Goal: Task Accomplishment & Management: Manage account settings

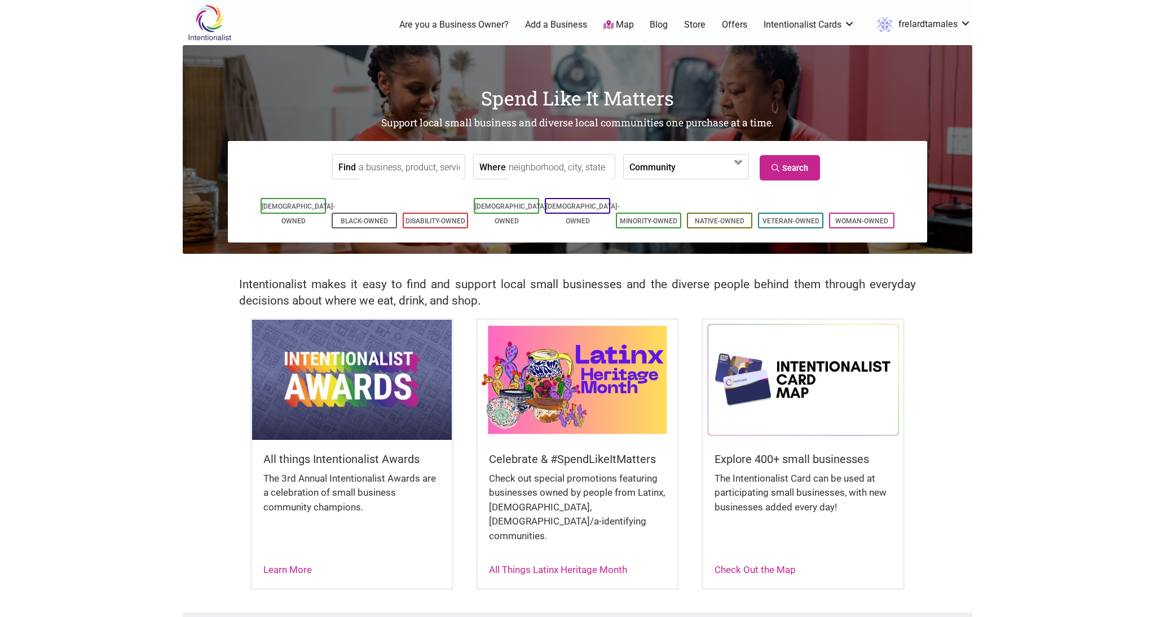
click at [951, 24] on link "frelardtamales" at bounding box center [921, 25] width 100 height 20
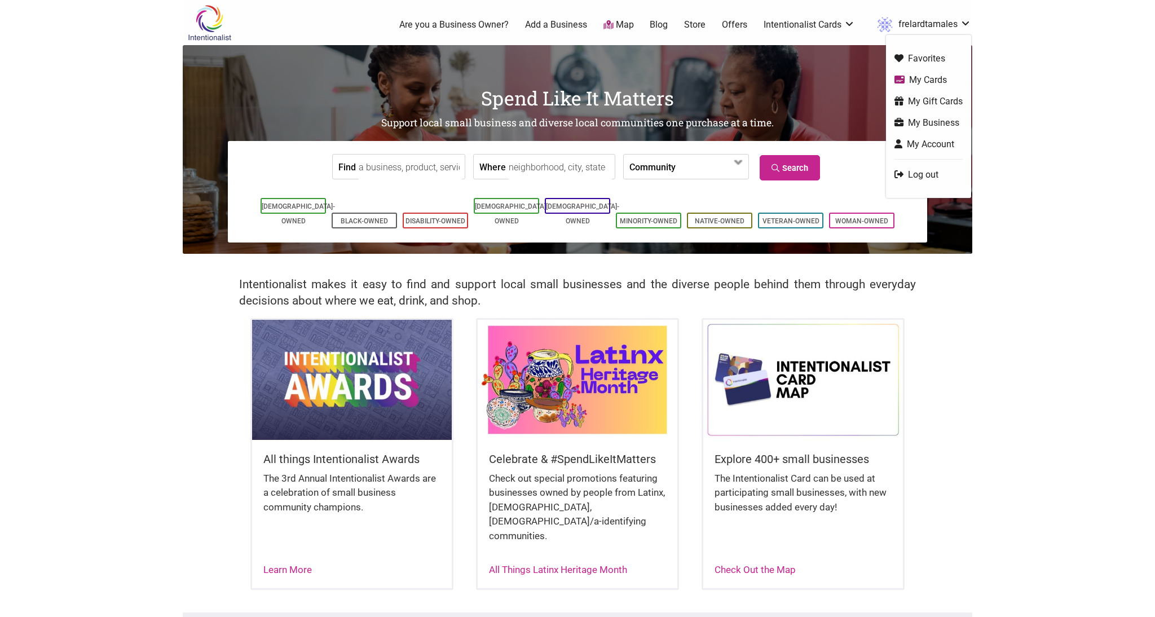
click at [925, 124] on link "My Business" at bounding box center [928, 122] width 68 height 13
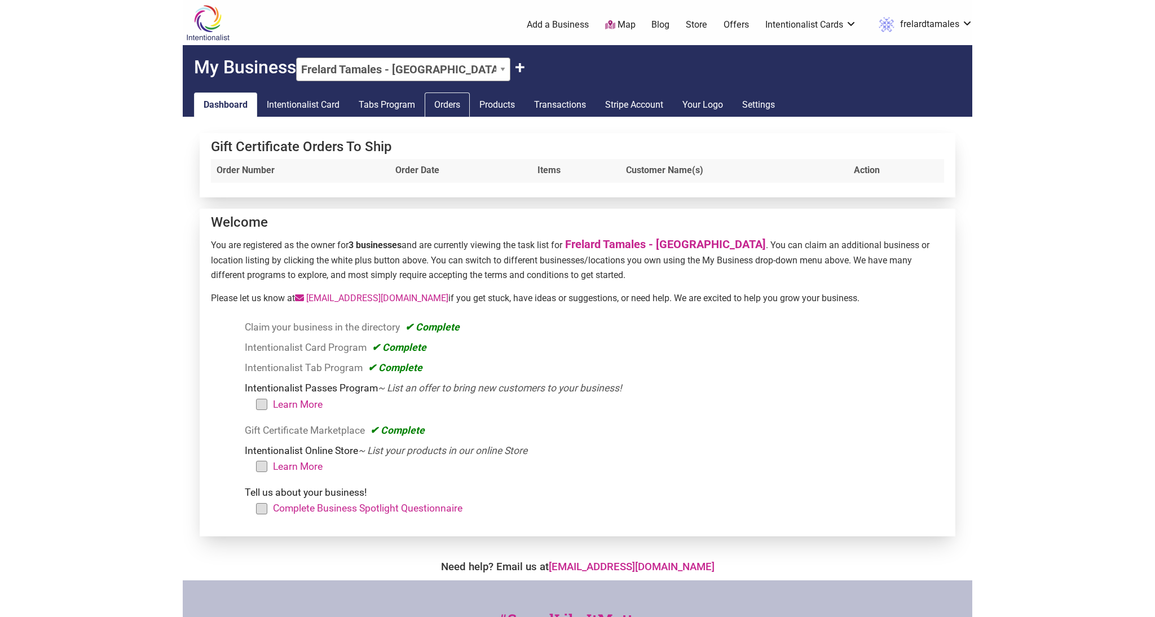
click at [458, 109] on link "Orders" at bounding box center [447, 104] width 45 height 25
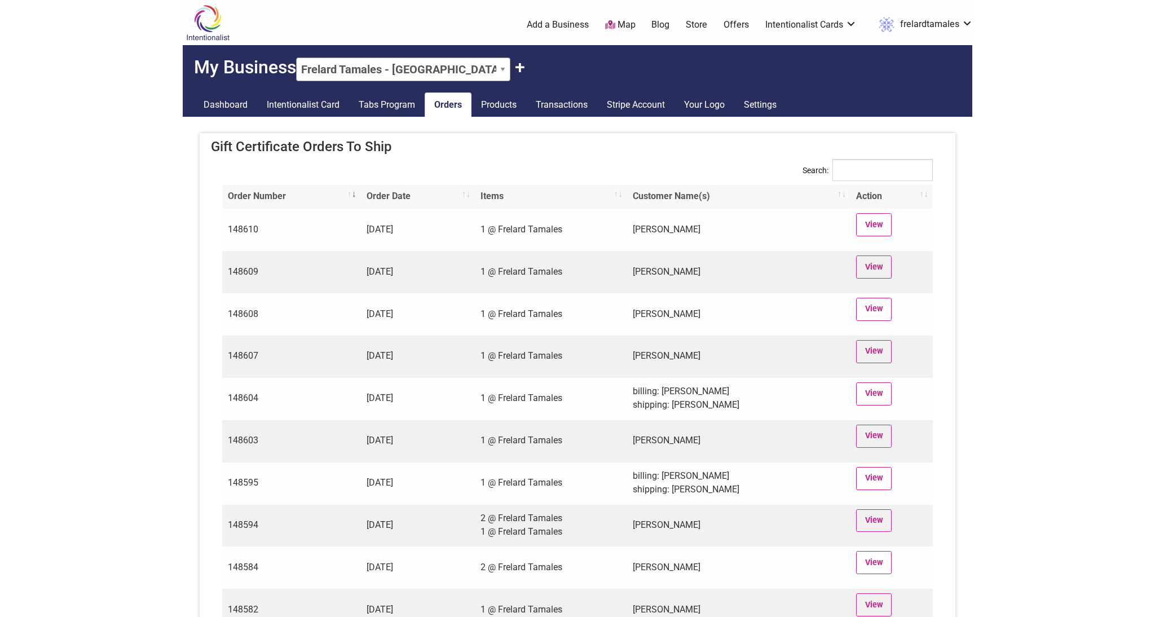
click at [298, 227] on td "148610" at bounding box center [291, 230] width 139 height 42
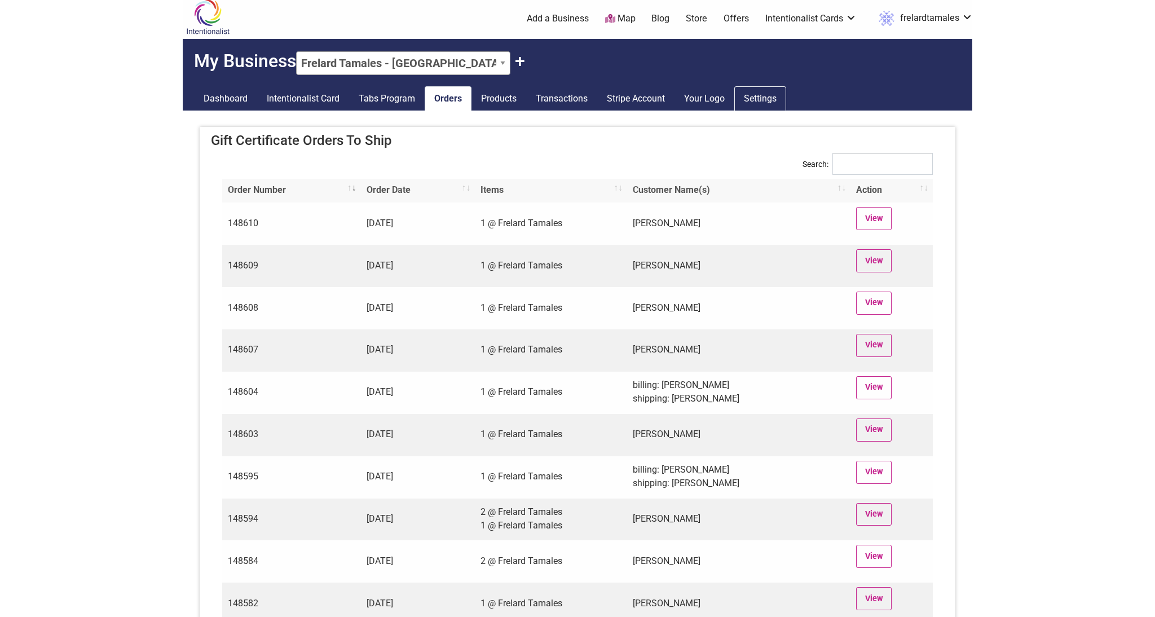
click at [782, 94] on link "Settings" at bounding box center [760, 98] width 52 height 25
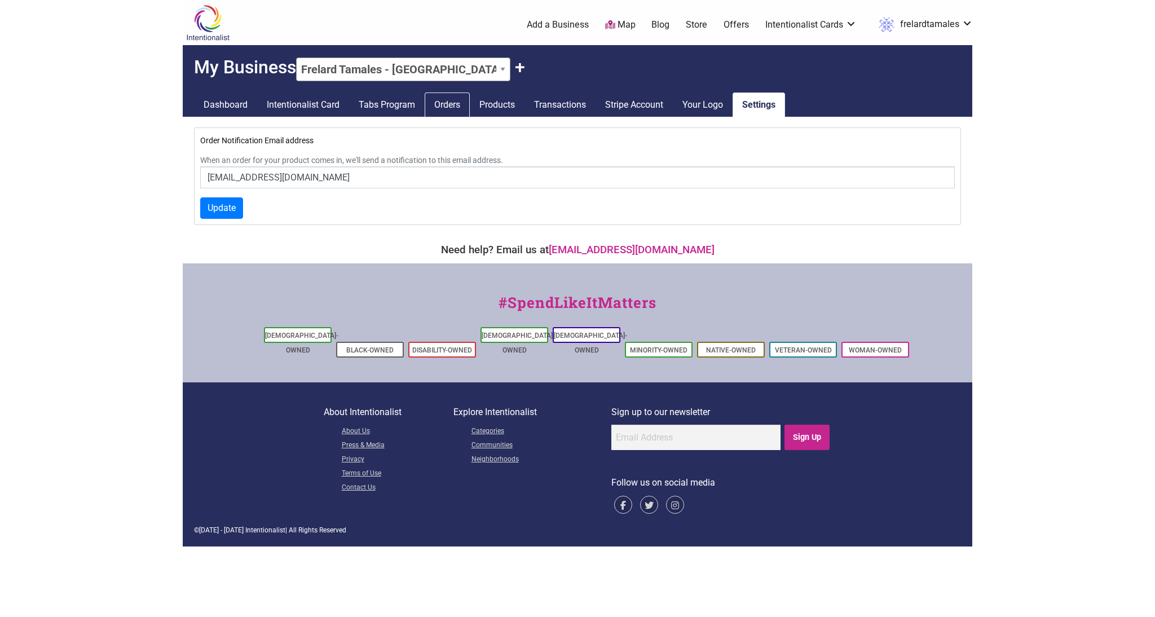
click at [454, 99] on link "Orders" at bounding box center [447, 104] width 45 height 25
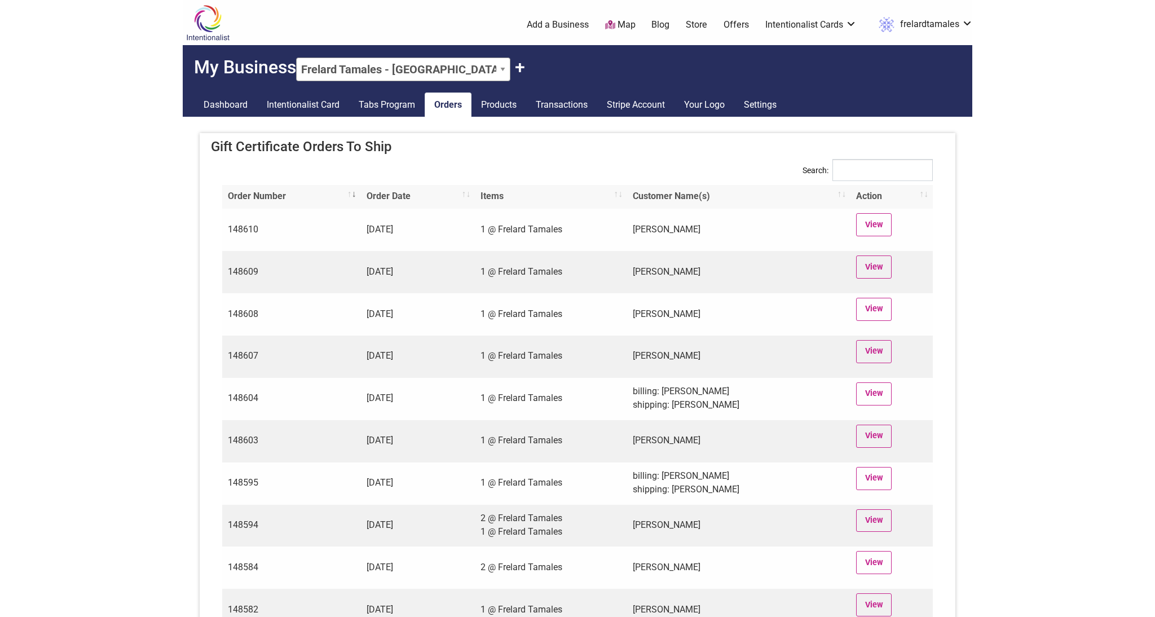
select select "95620"
click option "El Sueñito Brewing Company" at bounding box center [0, 0] width 0 height 0
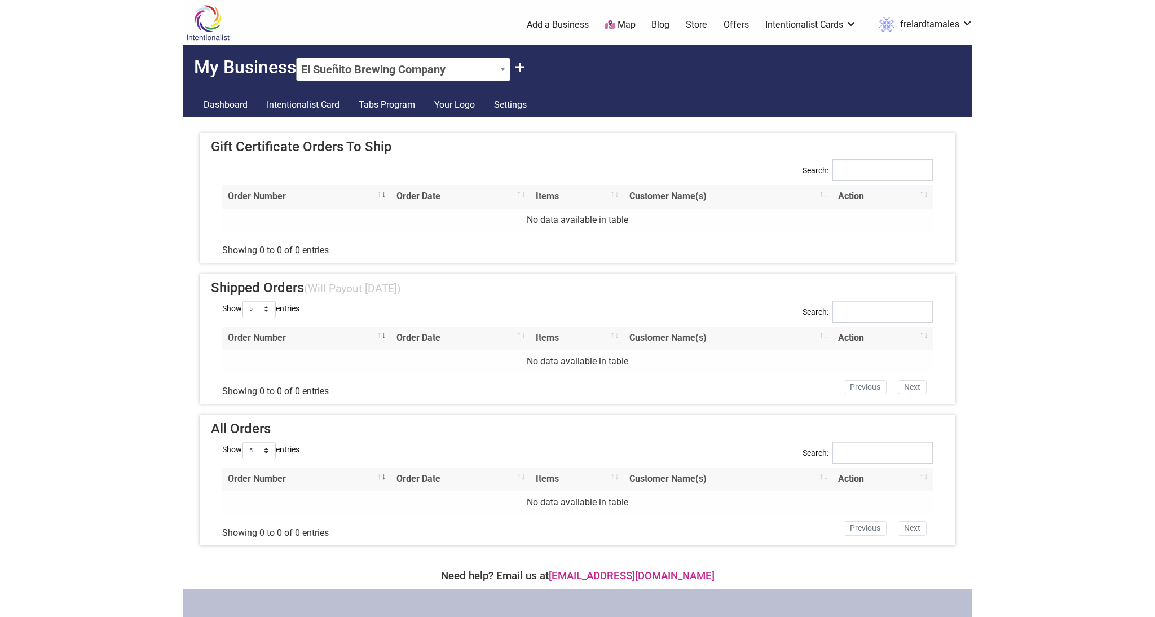
select select "9090"
click option "Frelard Tamales - [GEOGRAPHIC_DATA]" at bounding box center [0, 0] width 0 height 0
